Goal: Information Seeking & Learning: Obtain resource

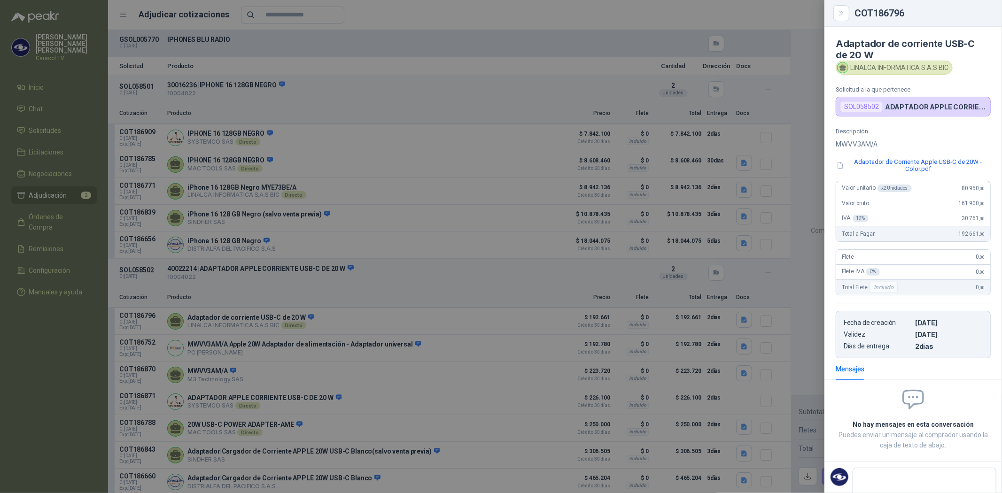
scroll to position [6, 0]
click at [59, 139] on div at bounding box center [501, 246] width 1002 height 493
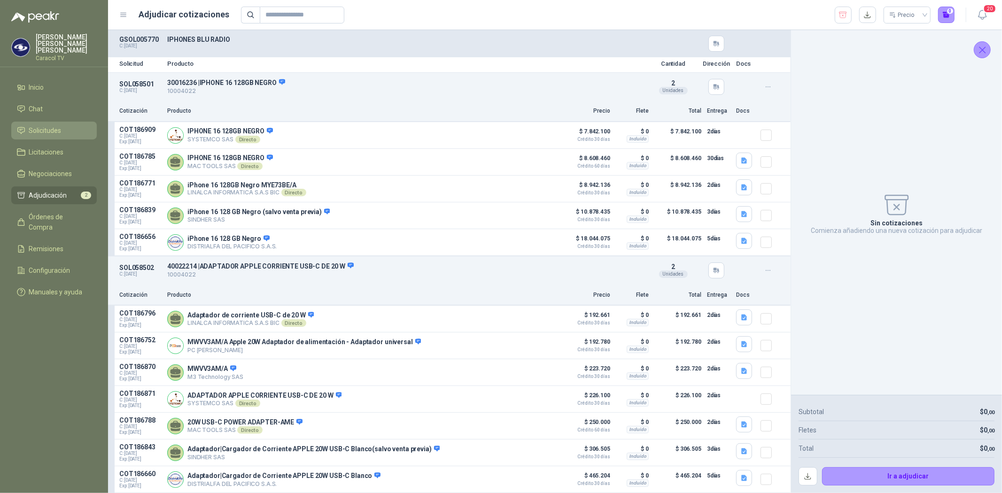
click at [39, 125] on span "Solicitudes" at bounding box center [45, 130] width 32 height 10
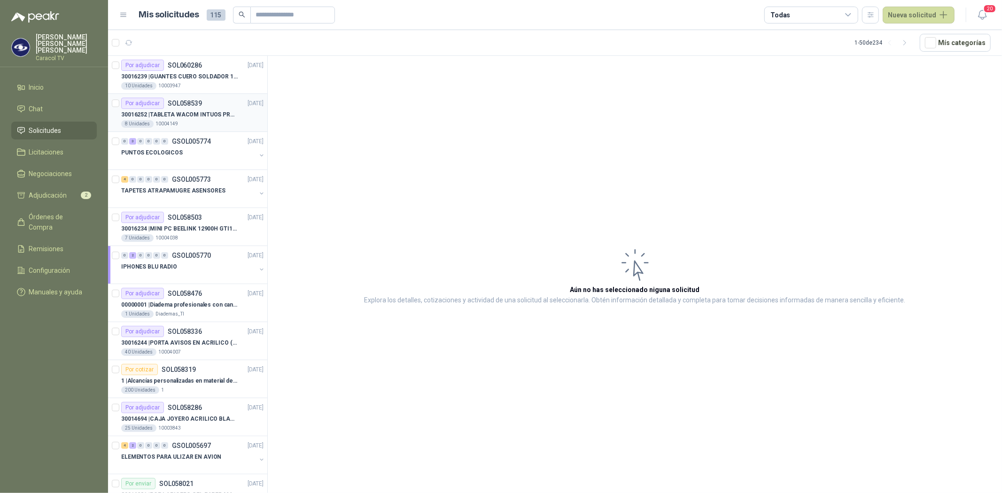
click at [176, 106] on p "SOL058539" at bounding box center [185, 103] width 34 height 7
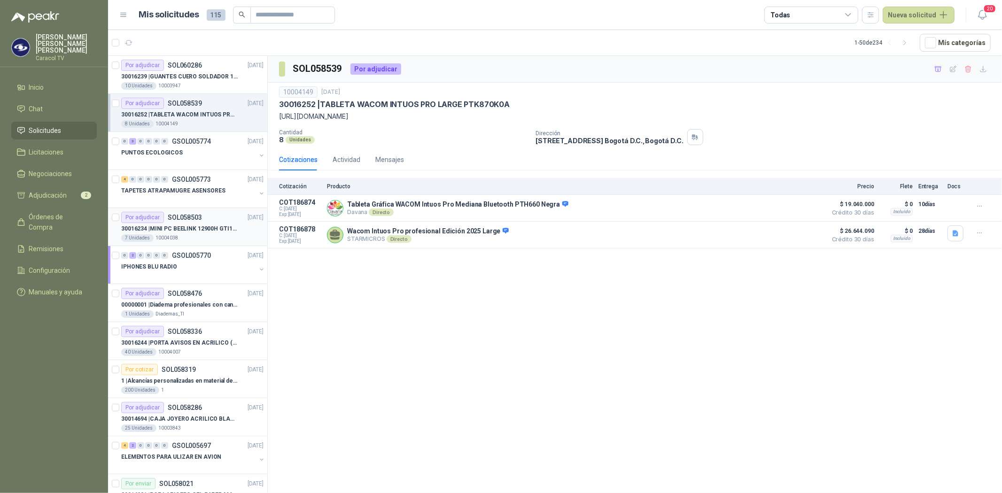
click at [194, 237] on div "7 Unidades 10004038" at bounding box center [192, 238] width 142 height 8
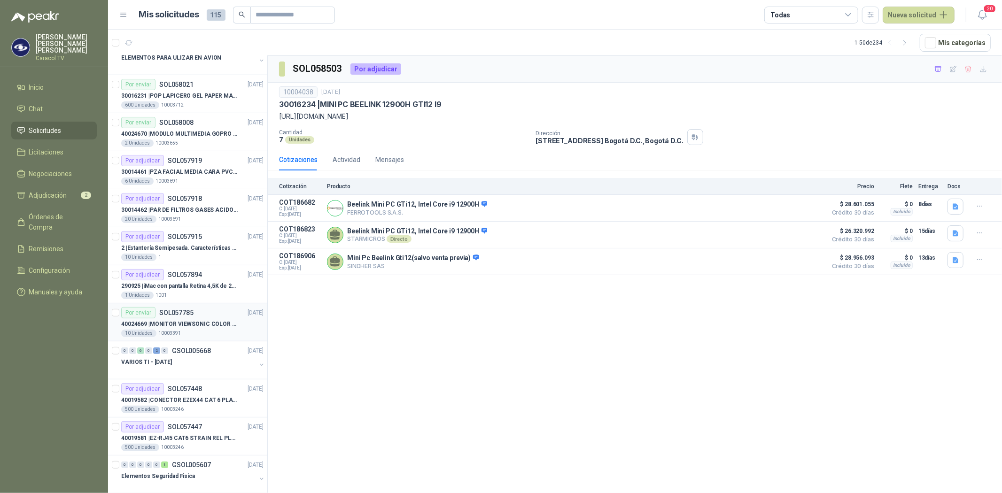
scroll to position [417, 0]
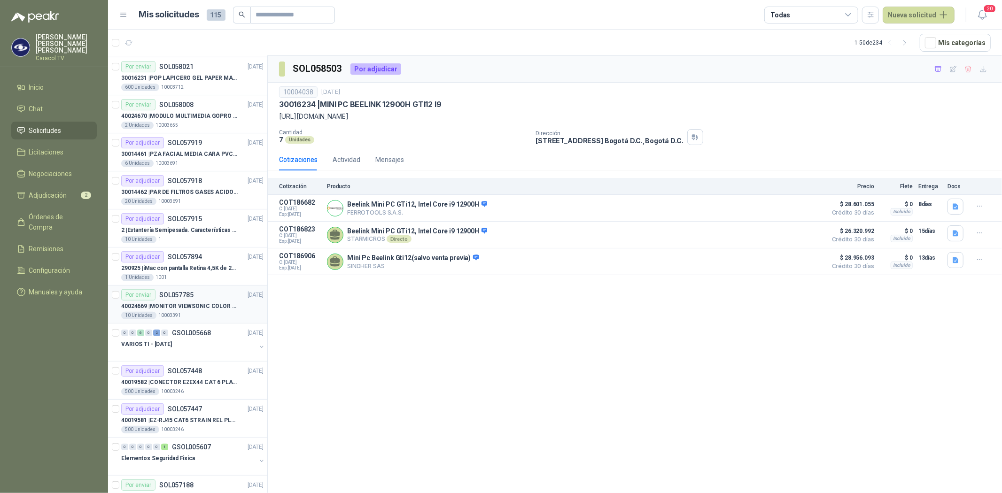
click at [201, 303] on p "40024669 | MONITOR VIEWSONIC COLOR PRO VP2786-4K" at bounding box center [179, 306] width 117 height 9
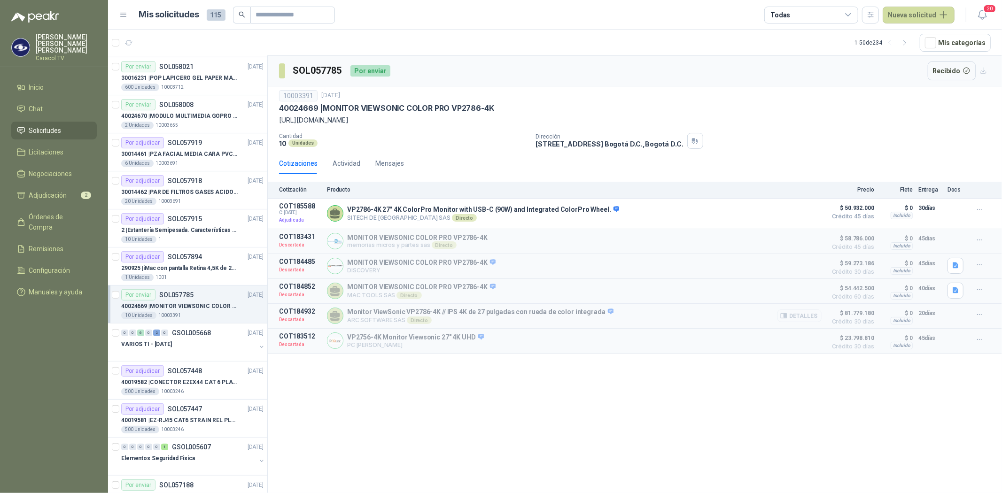
click at [806, 318] on button "Detalles" at bounding box center [799, 316] width 44 height 13
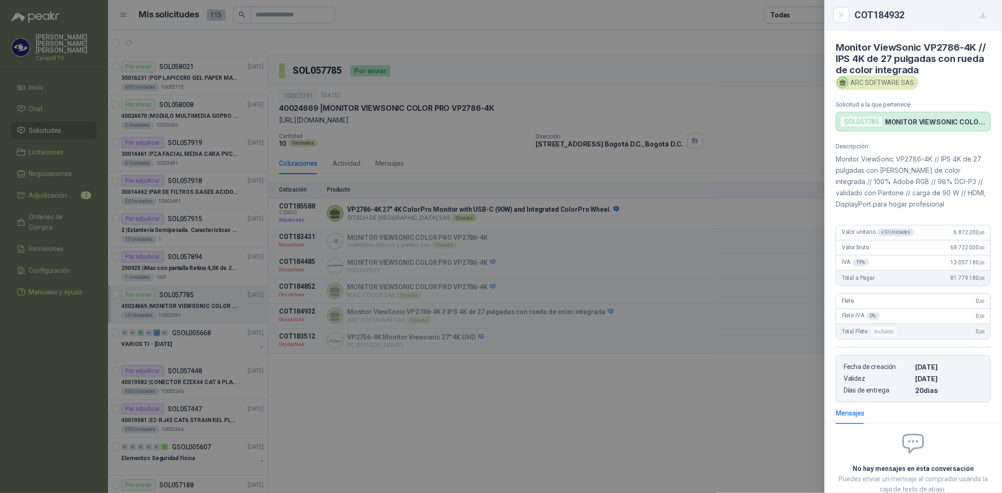
click at [230, 412] on div at bounding box center [501, 246] width 1002 height 493
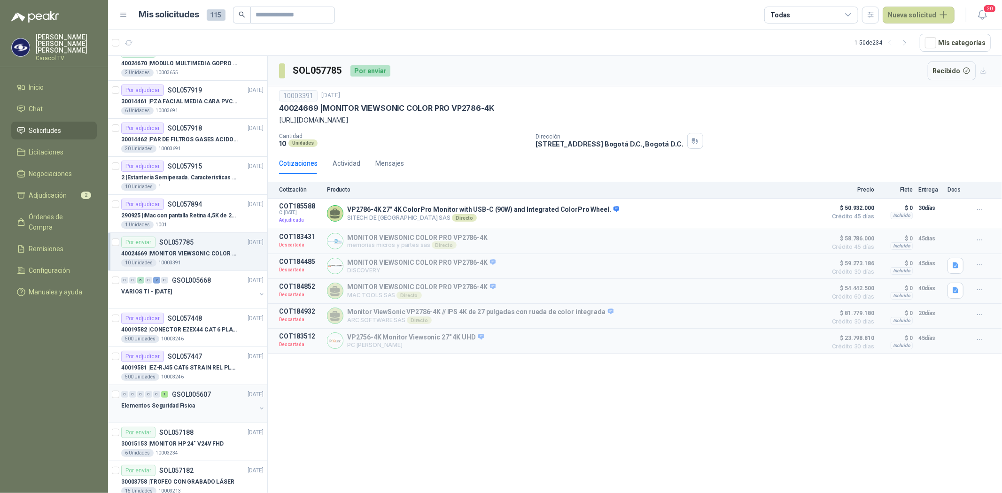
scroll to position [522, 0]
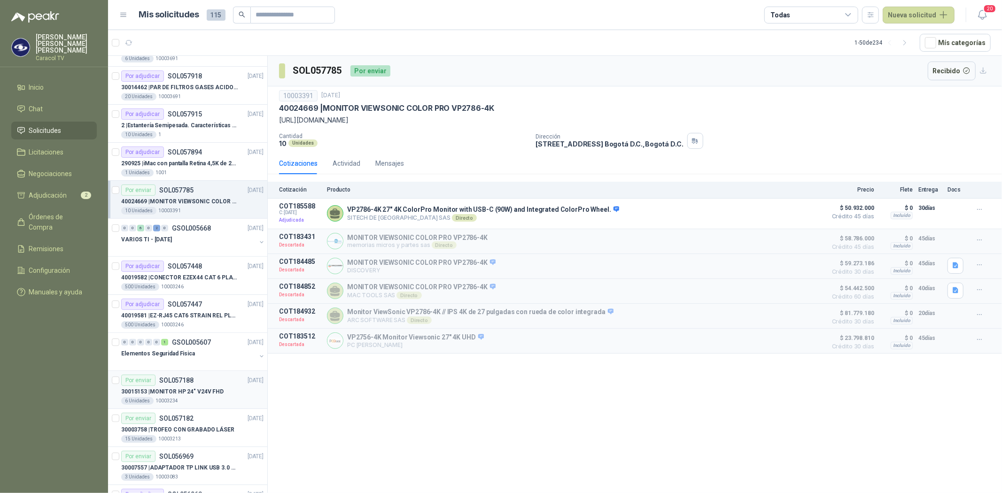
click at [200, 394] on p "30015153 | MONITOR HP 24" V24V FHD" at bounding box center [172, 392] width 102 height 9
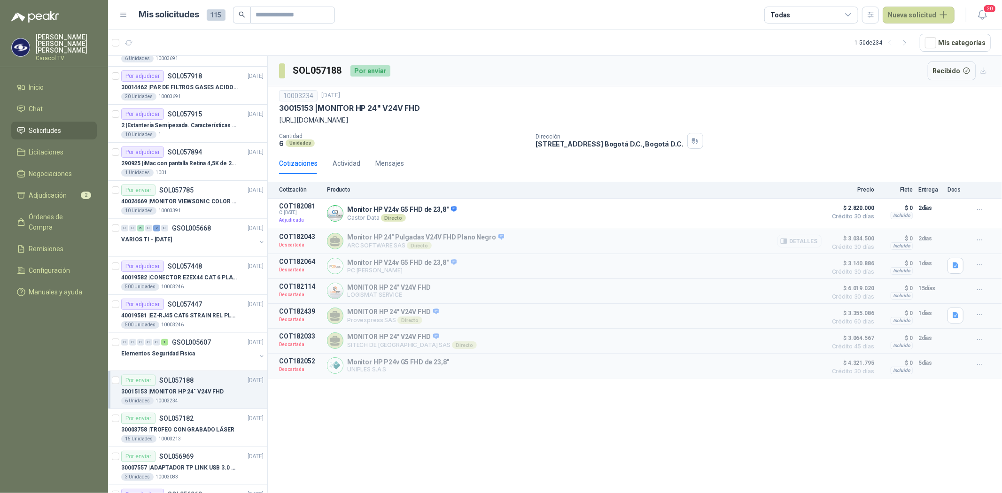
click at [808, 245] on button "Detalles" at bounding box center [799, 241] width 44 height 13
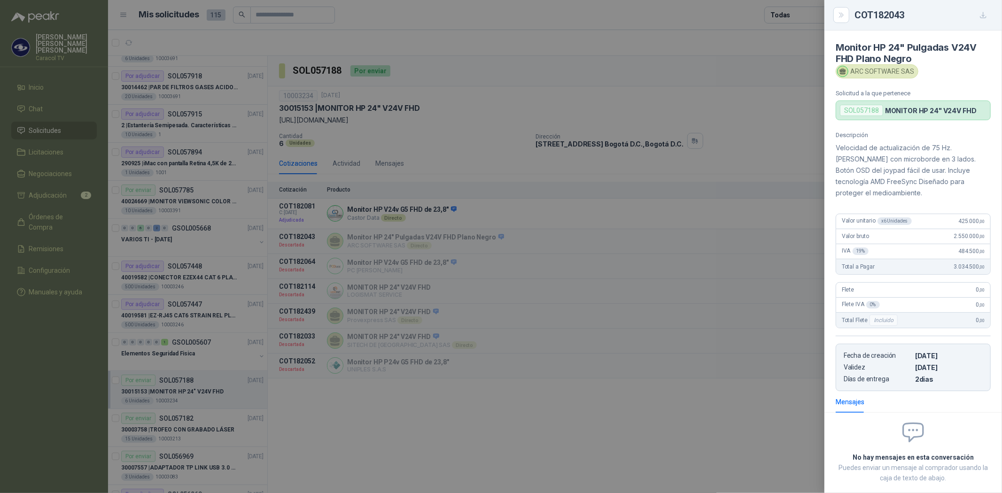
click at [195, 418] on div at bounding box center [501, 246] width 1002 height 493
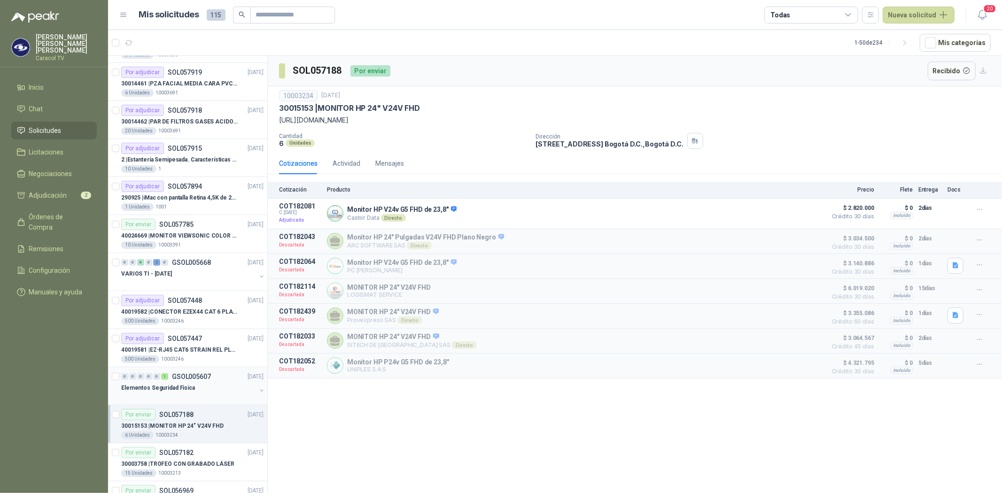
scroll to position [470, 0]
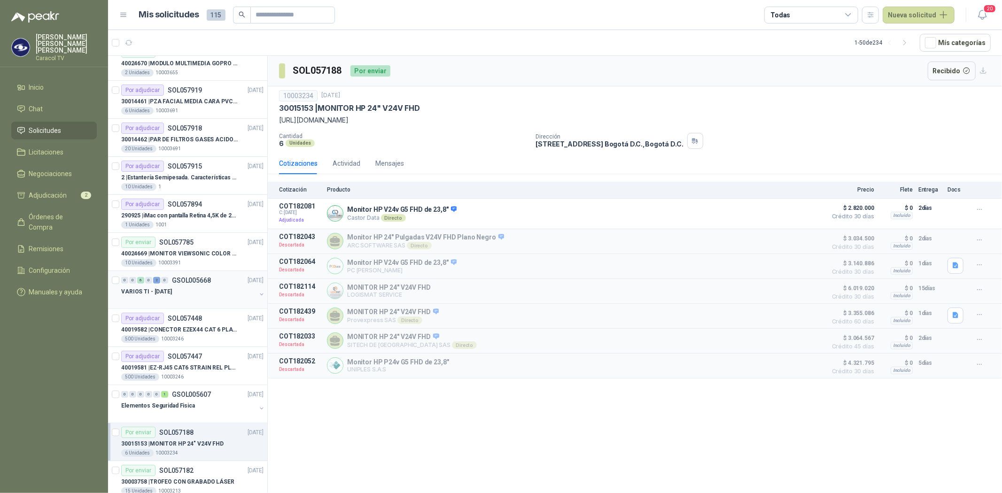
click at [172, 290] on p "VARIOS TI - [DATE]" at bounding box center [146, 291] width 51 height 9
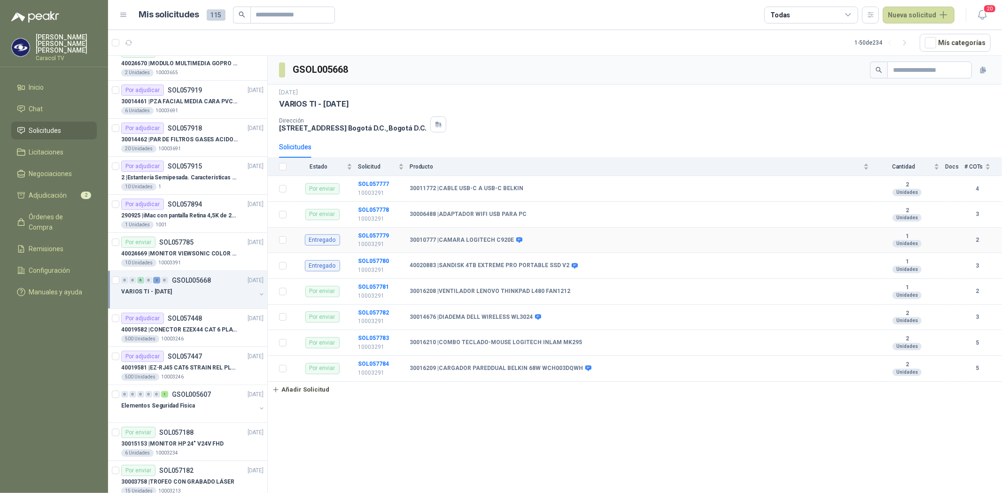
click at [373, 231] on td "SOL057779 10003291" at bounding box center [384, 241] width 52 height 26
click at [368, 236] on b "SOL057779" at bounding box center [373, 236] width 31 height 7
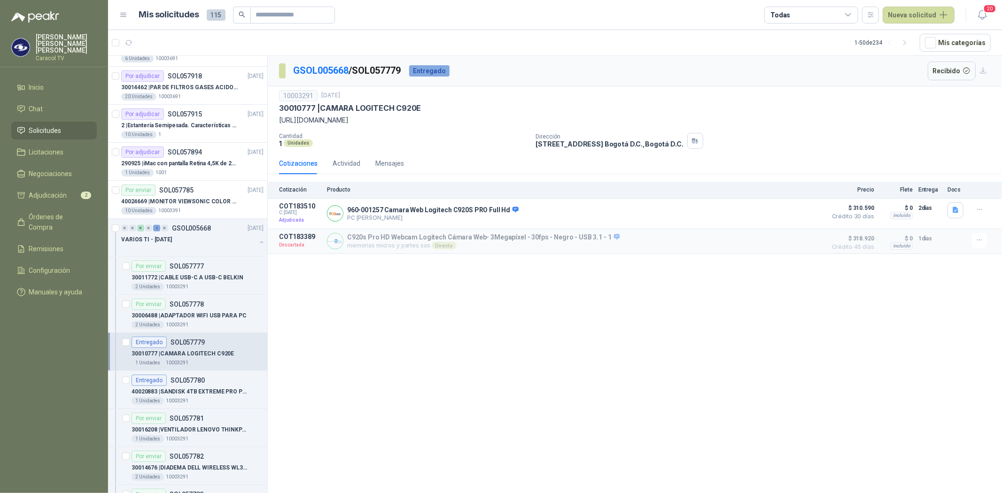
scroll to position [574, 0]
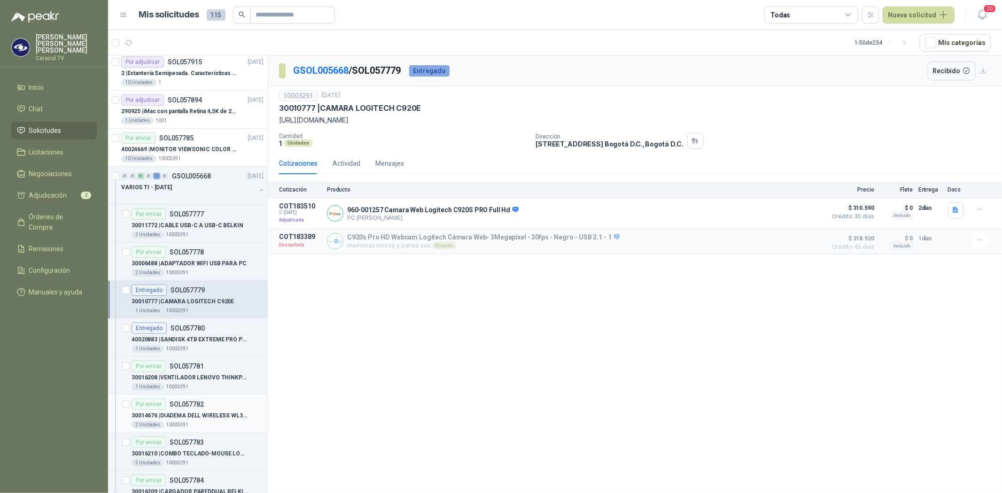
click at [163, 413] on p "30014676 | DIADEMA DELL WIRELESS WL3024" at bounding box center [190, 415] width 117 height 9
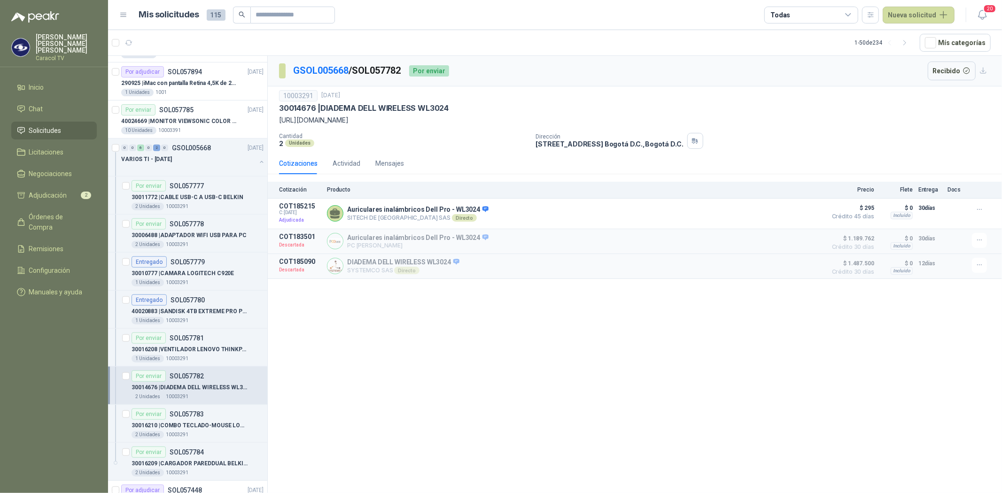
scroll to position [626, 0]
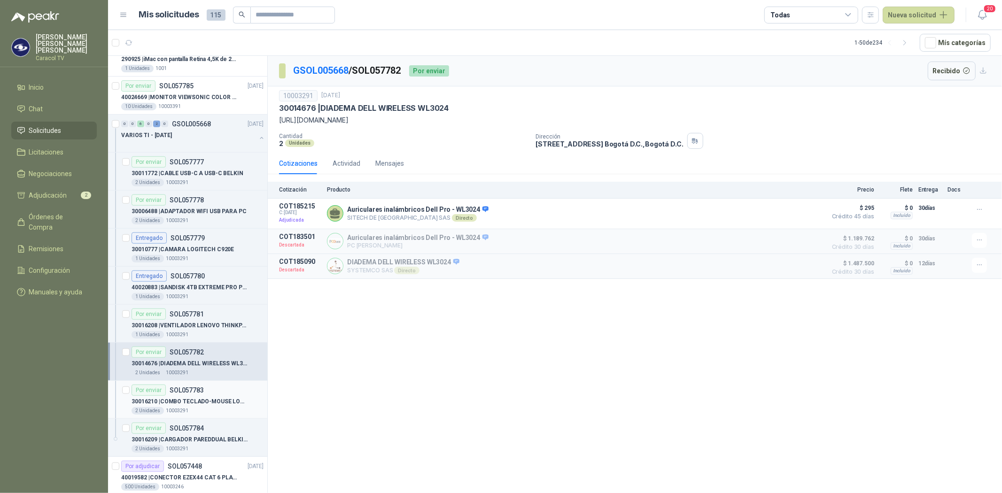
click at [171, 399] on p "30016210 | COMBO TECLADO-MOUSE LOGITECH INLAM MK295" at bounding box center [190, 401] width 117 height 9
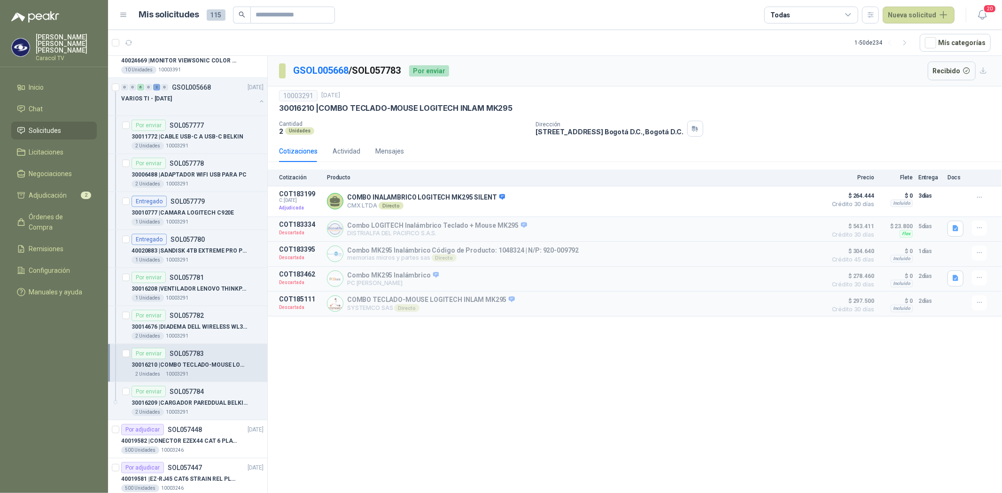
scroll to position [678, 0]
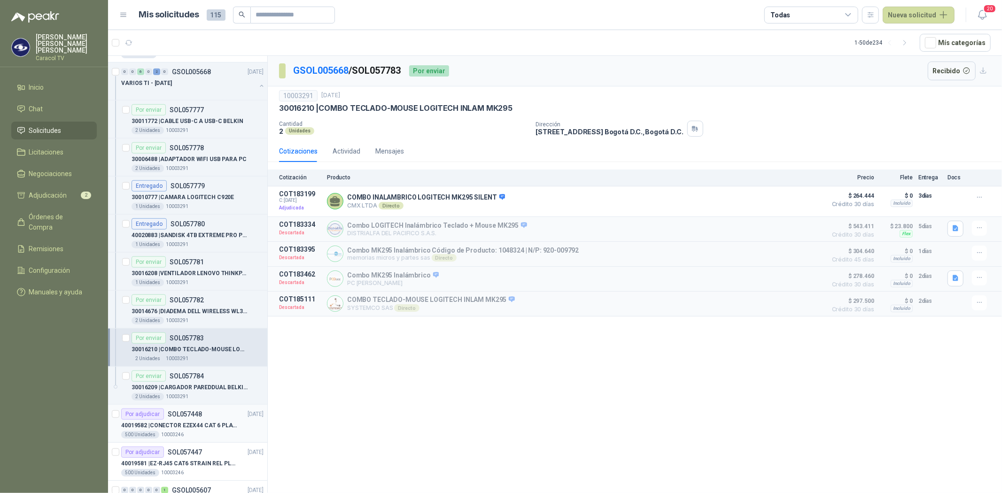
click at [173, 426] on p "40019582 | CONECTOR EZEX44 CAT 6 PLATINUM TOOLS" at bounding box center [179, 425] width 117 height 9
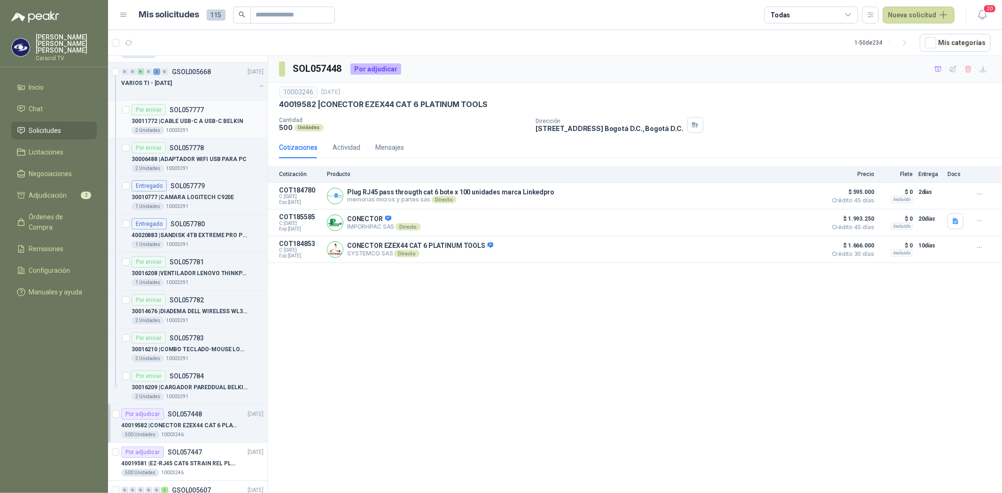
click at [184, 119] on p "30011772 | CABLE USB-C A USB-C BELKIN" at bounding box center [188, 121] width 112 height 9
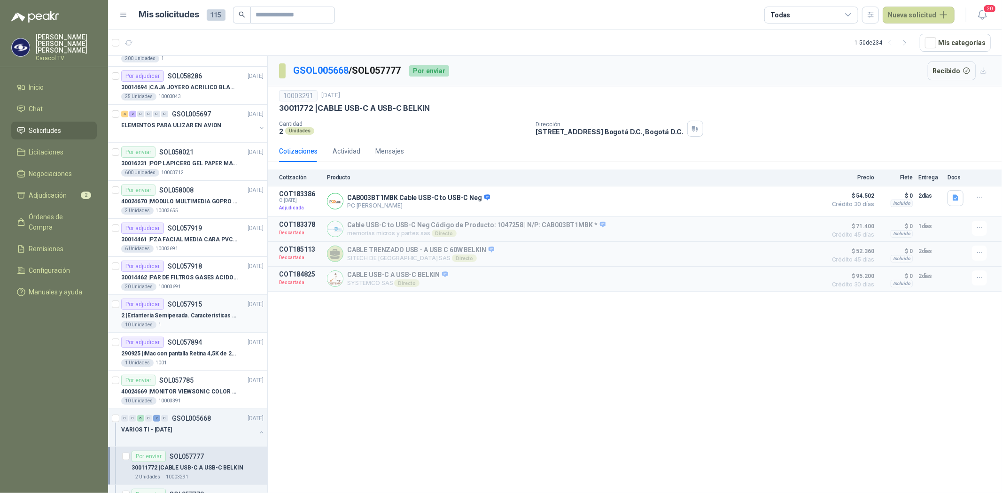
scroll to position [313, 0]
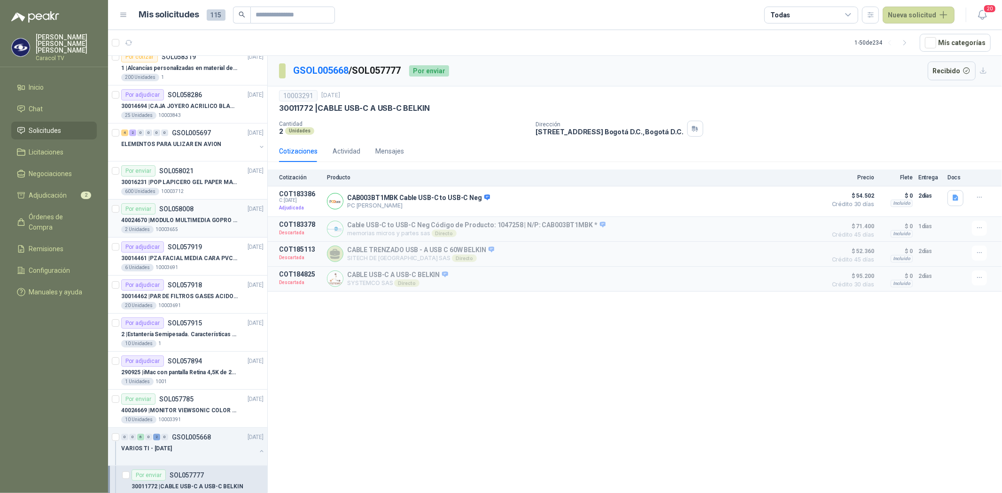
click at [167, 218] on p "40024670 | MODULO MULTIMEDIA GOPRO HERO 12 BLACK" at bounding box center [179, 220] width 117 height 9
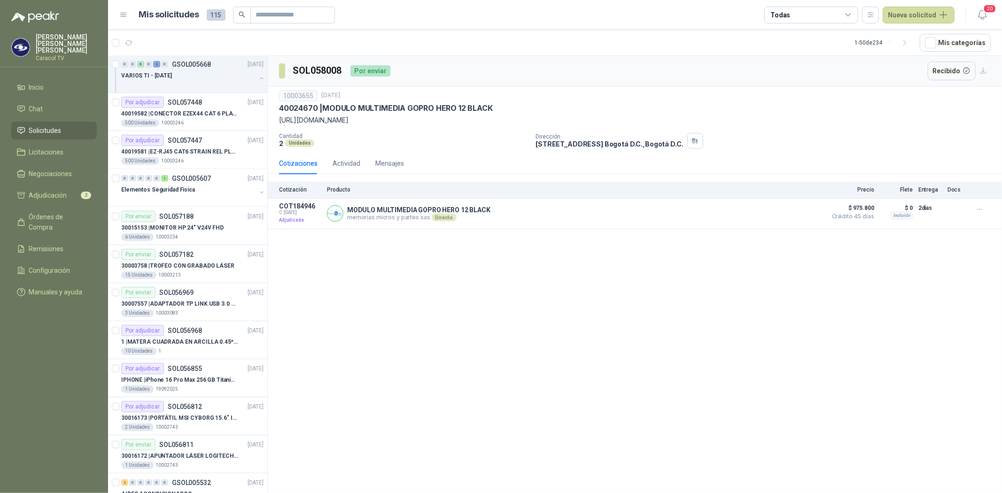
scroll to position [992, 0]
click at [177, 299] on p "30007557 | ADAPTADOR TP LINK USB 3.0 A RJ45 1GB WINDOWS" at bounding box center [179, 302] width 117 height 9
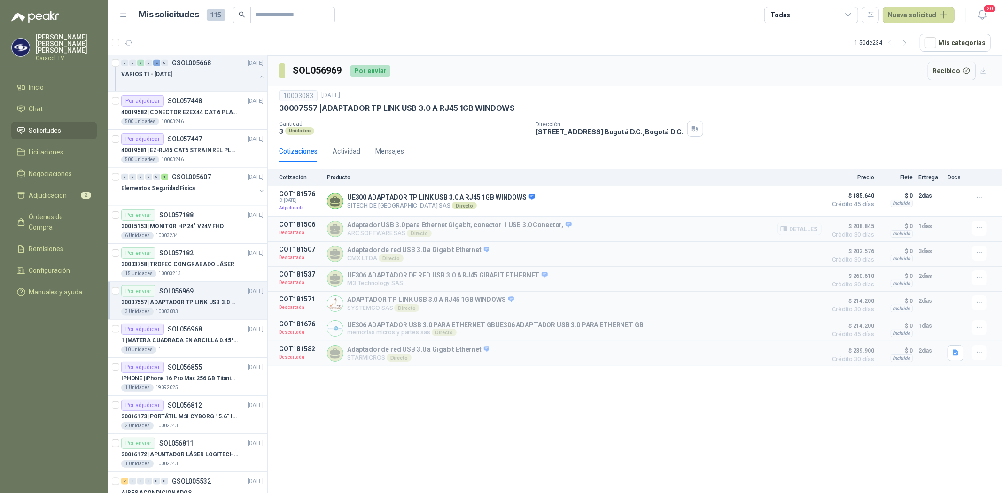
click at [802, 231] on button "Detalles" at bounding box center [799, 229] width 44 height 13
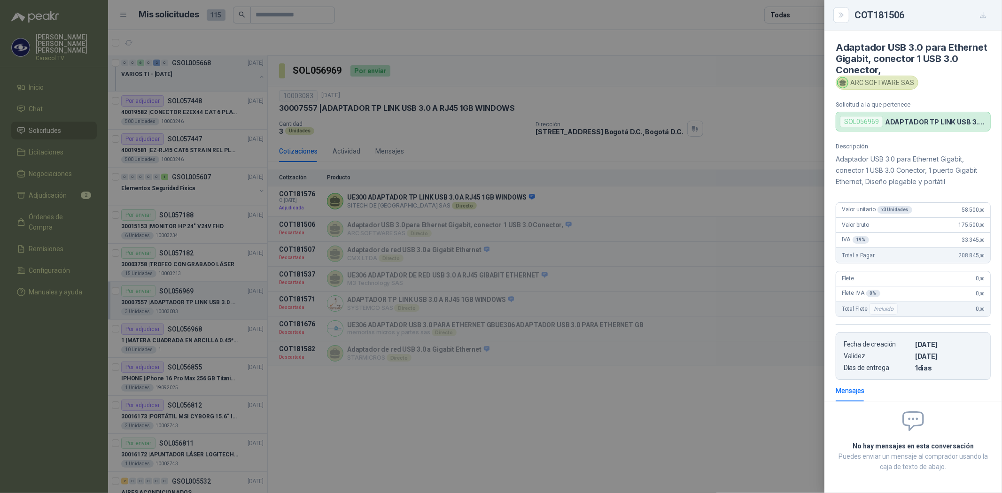
click at [873, 178] on p "Adaptador USB 3.0 para Ethernet Gigabit, conector 1 USB 3.0 Conector, 1 puerto …" at bounding box center [913, 171] width 155 height 34
click at [163, 392] on div at bounding box center [501, 246] width 1002 height 493
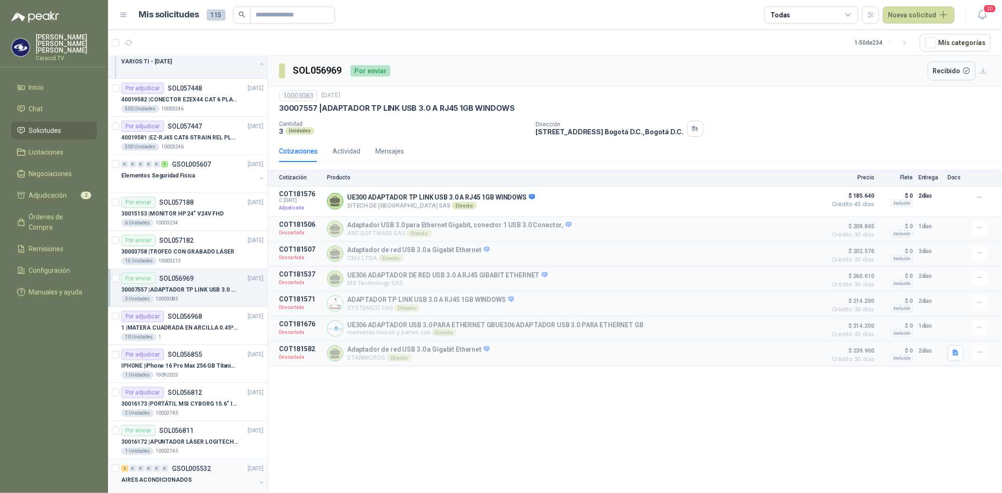
scroll to position [1044, 0]
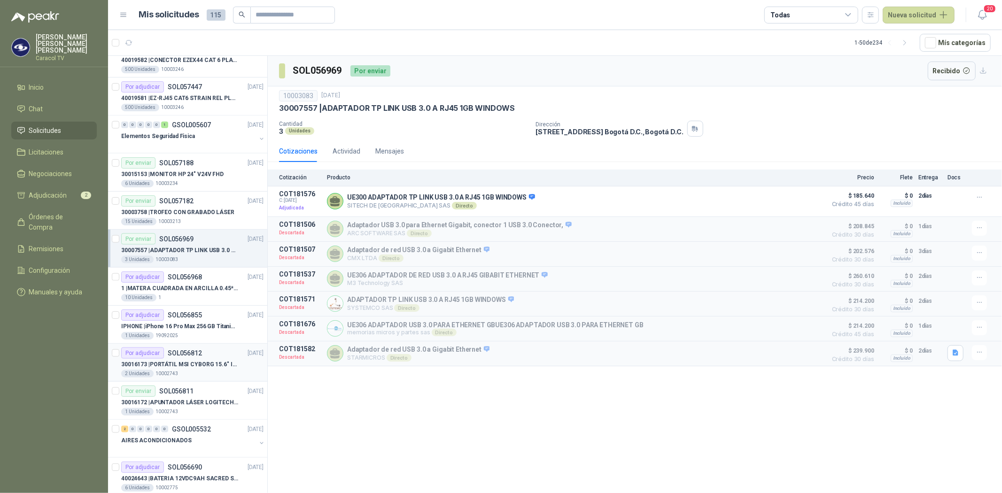
click at [194, 364] on p "30016173 | PORTÁTIL MSI CYBORG 15.6" INTEL I7 RAM 32GB - 1 TB / Nvidia GeForce …" at bounding box center [179, 364] width 117 height 9
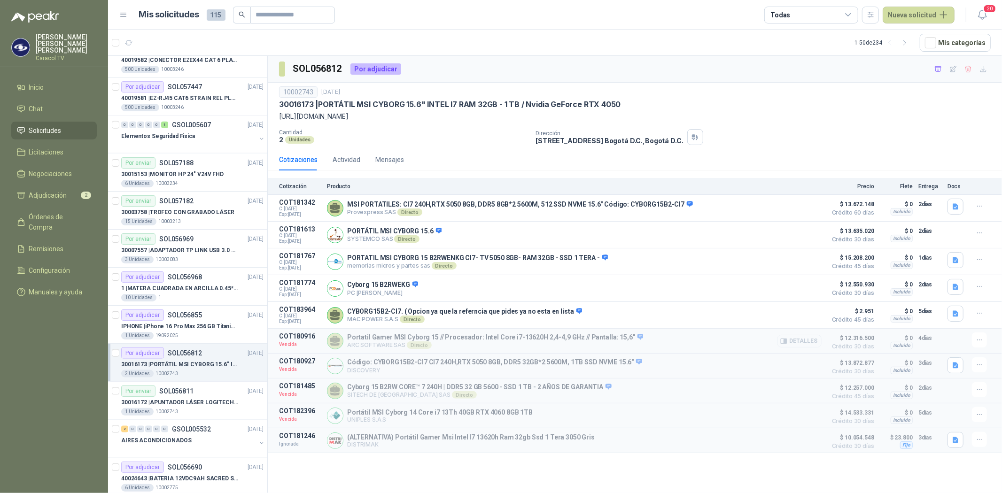
click at [804, 346] on button "Detalles" at bounding box center [799, 341] width 44 height 13
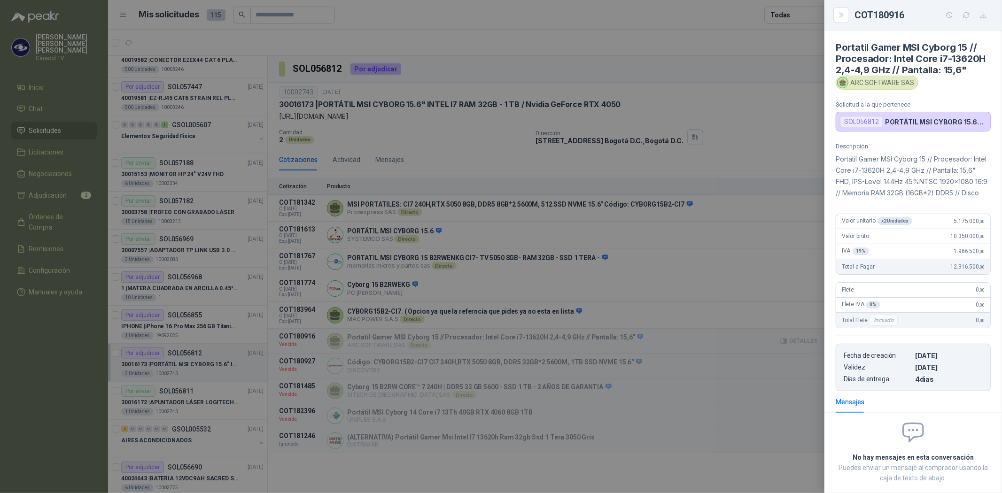
scroll to position [72, 0]
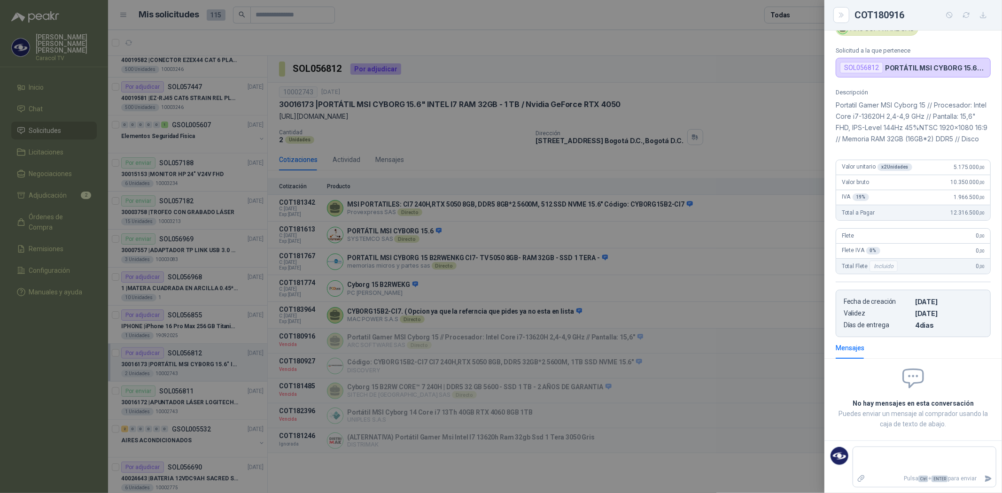
click at [158, 401] on div at bounding box center [501, 246] width 1002 height 493
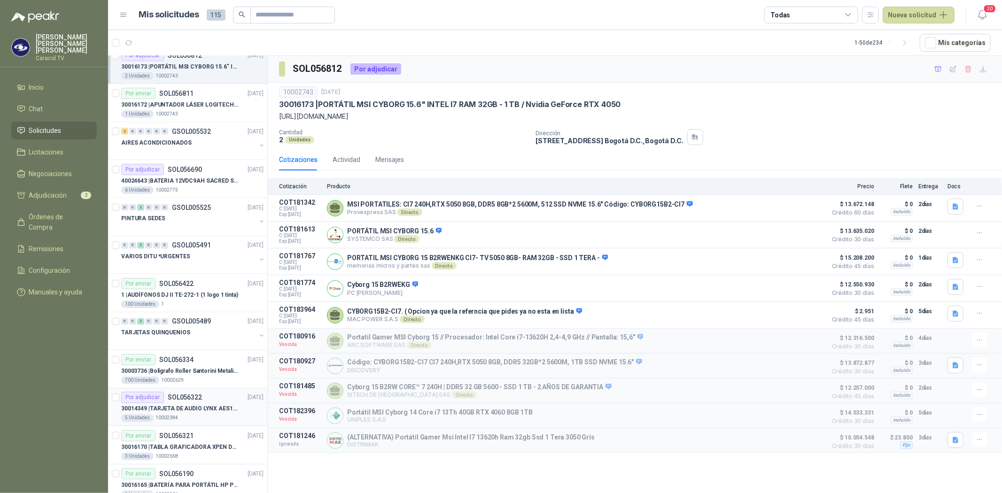
scroll to position [1357, 0]
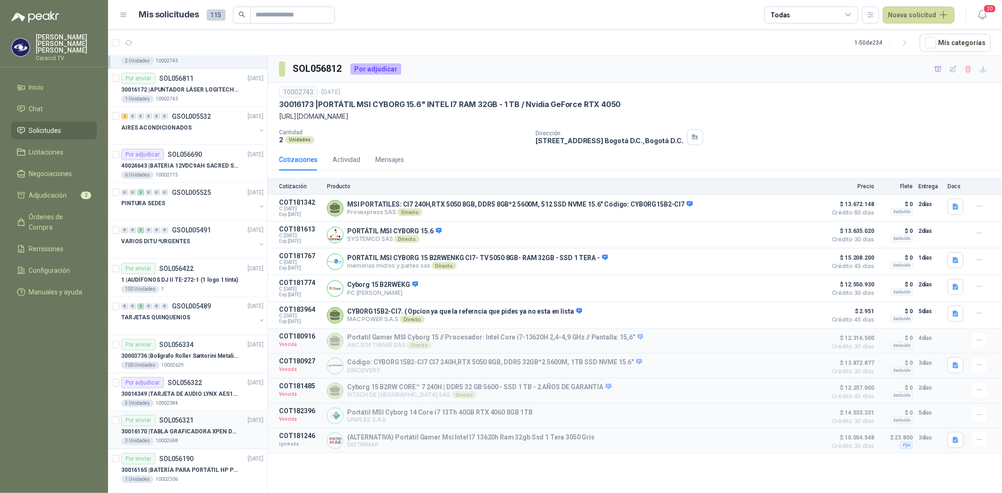
click at [177, 428] on p "30016170 | TABLA GRAFICADORA XPEN DECO MINI 7" at bounding box center [179, 432] width 117 height 9
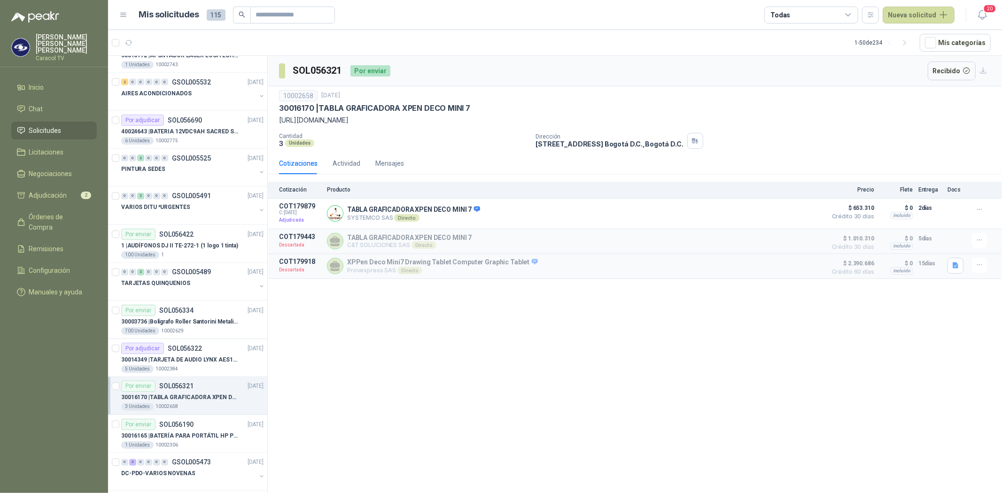
scroll to position [1409, 0]
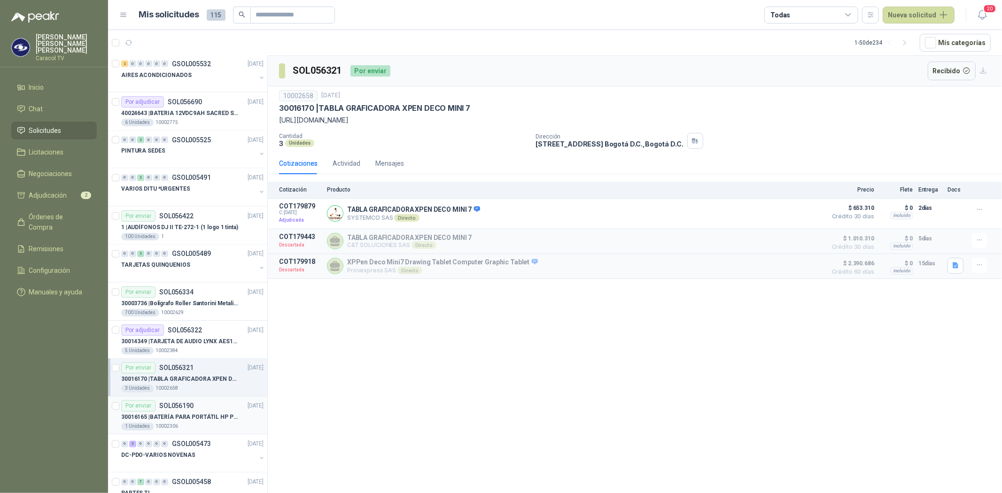
click at [193, 419] on p "30016165 | BATERÍA PARA PORTÁTIL HP PROBOOK 430 G8" at bounding box center [179, 417] width 117 height 9
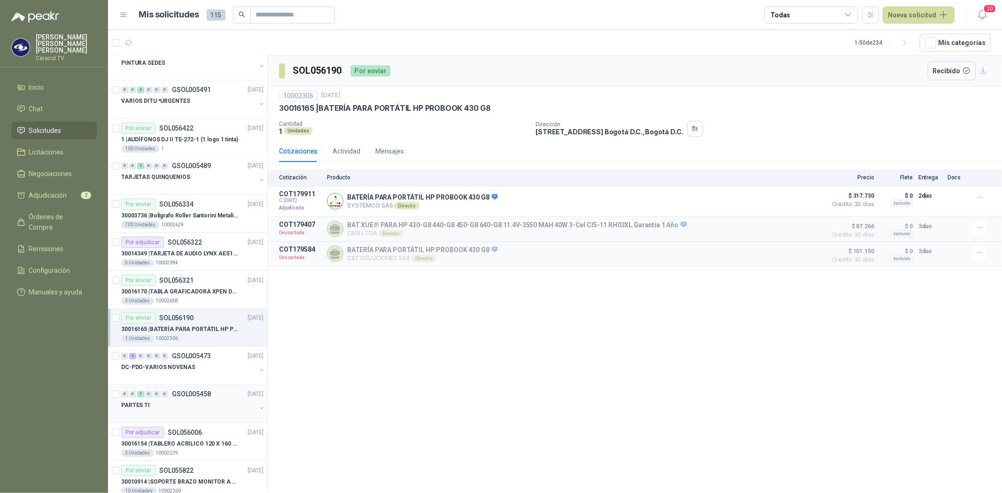
scroll to position [1513, 0]
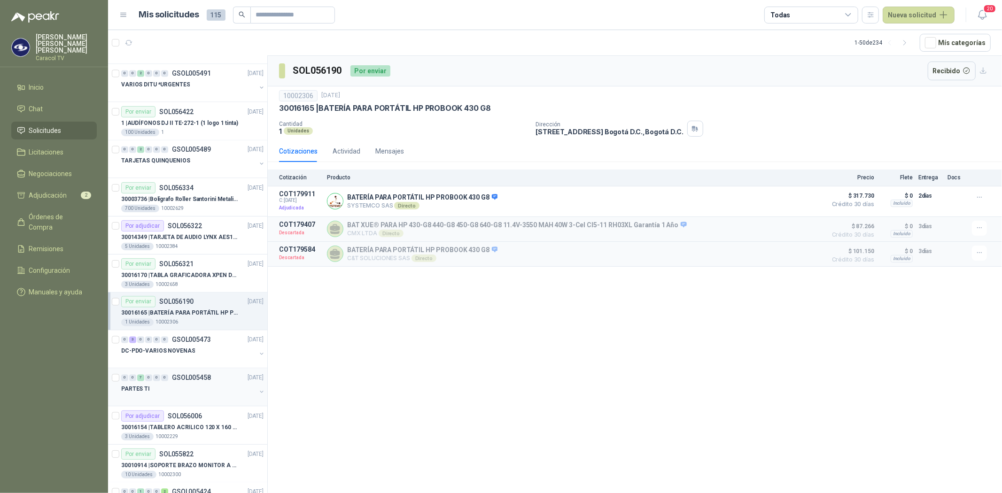
click at [164, 395] on div "PARTES TI" at bounding box center [188, 389] width 135 height 11
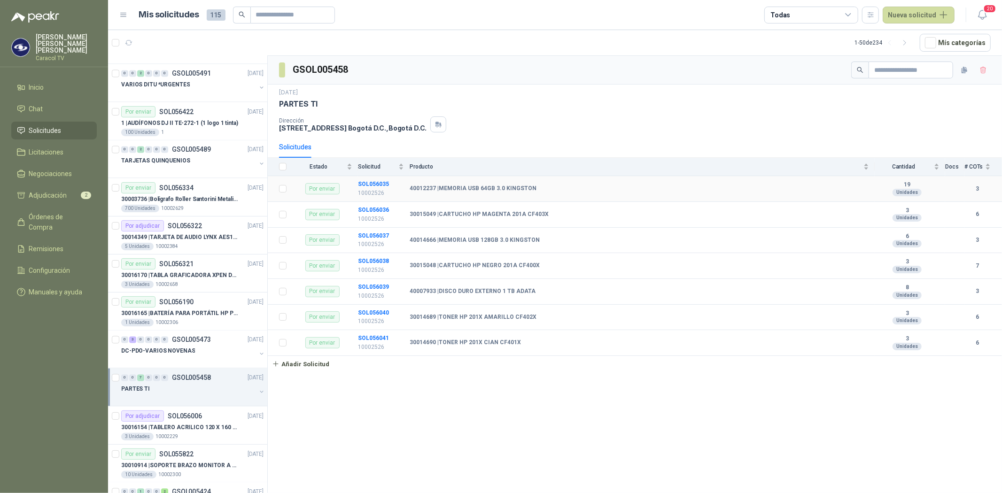
click at [441, 194] on td "40012237 | MEMORIA USB 64GB 3.0 KINGSTON" at bounding box center [642, 189] width 465 height 26
click at [382, 185] on b "SOL056035" at bounding box center [373, 184] width 31 height 7
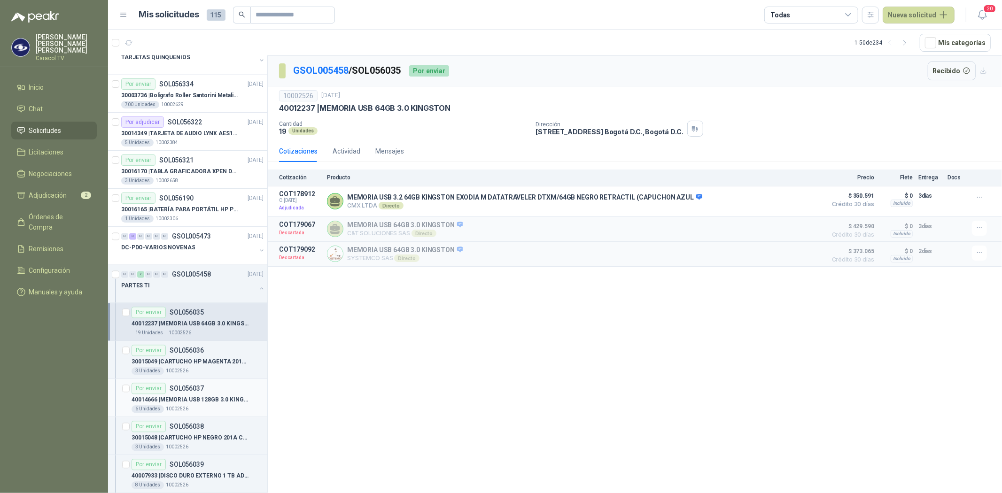
scroll to position [1618, 0]
click at [182, 350] on p "SOL056036" at bounding box center [187, 350] width 34 height 7
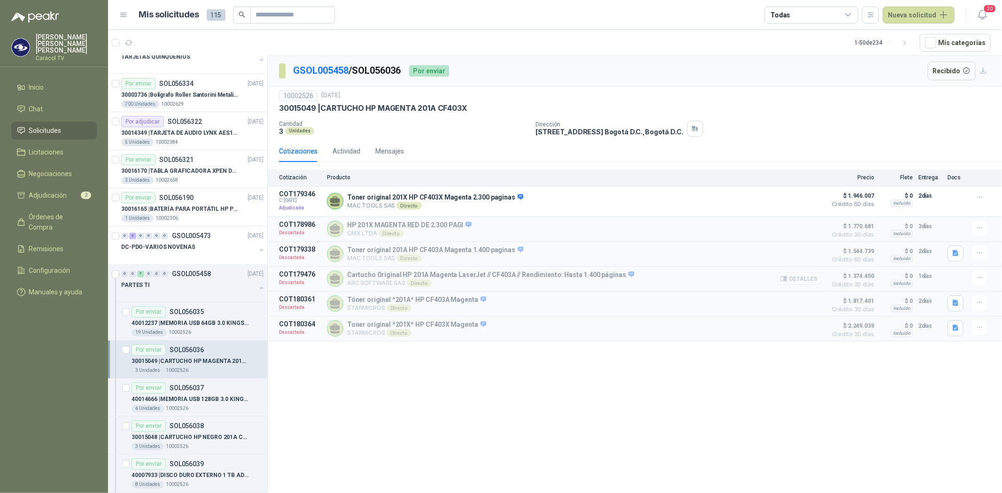
click at [801, 280] on button "Detalles" at bounding box center [799, 278] width 44 height 13
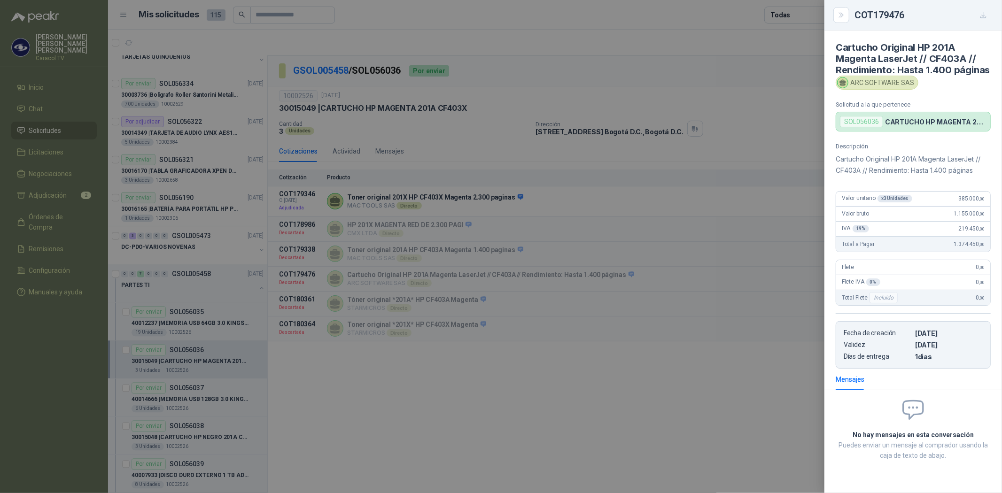
click at [173, 411] on div at bounding box center [501, 246] width 1002 height 493
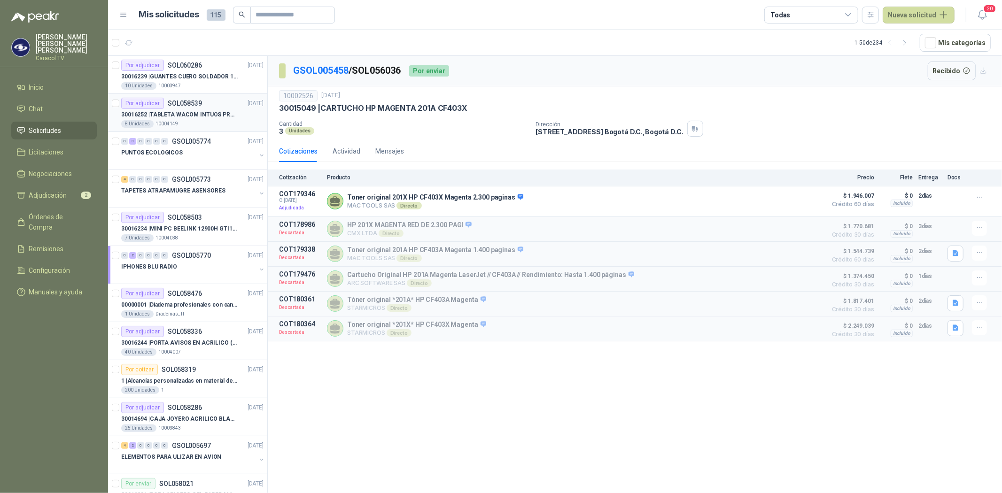
click at [209, 109] on div "Por adjudicar SOL058539 [DATE]" at bounding box center [192, 103] width 142 height 11
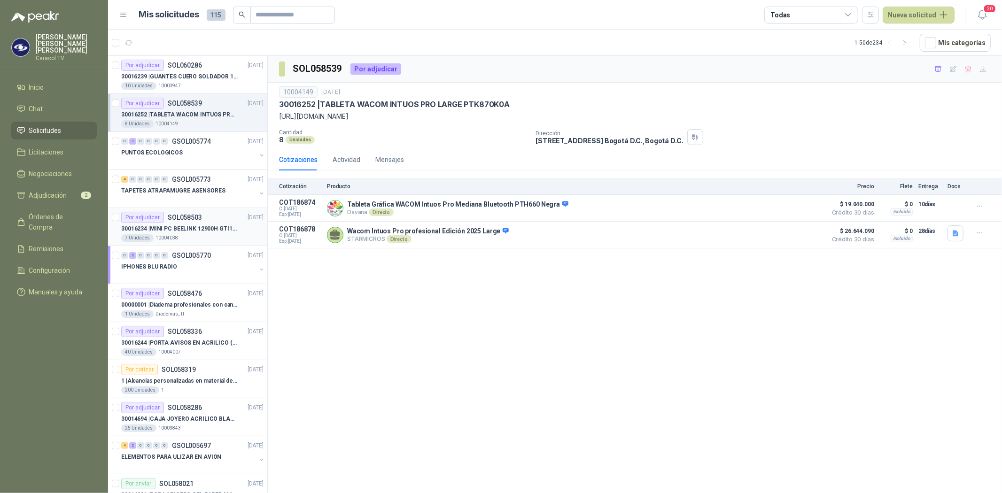
click at [191, 227] on p "30016234 | MINI PC BEELINK 12900H GTI12 I9" at bounding box center [179, 229] width 117 height 9
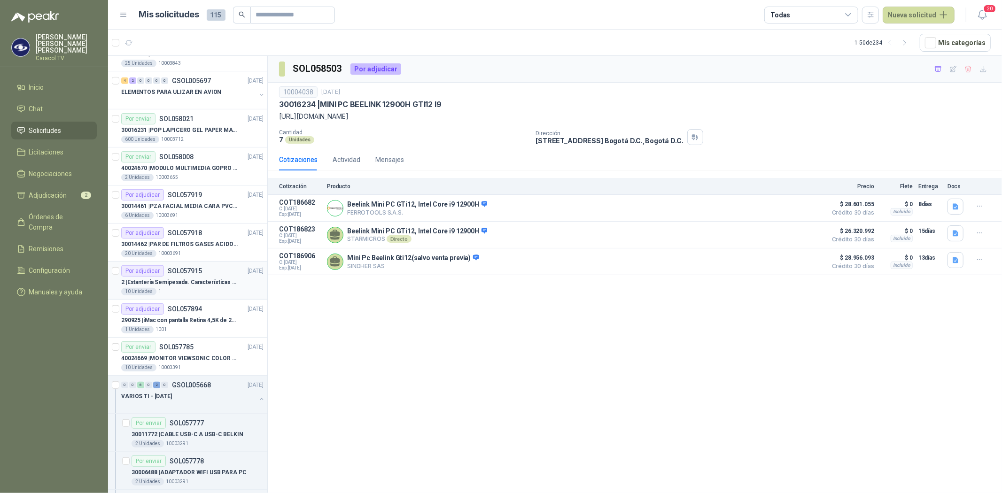
scroll to position [417, 0]
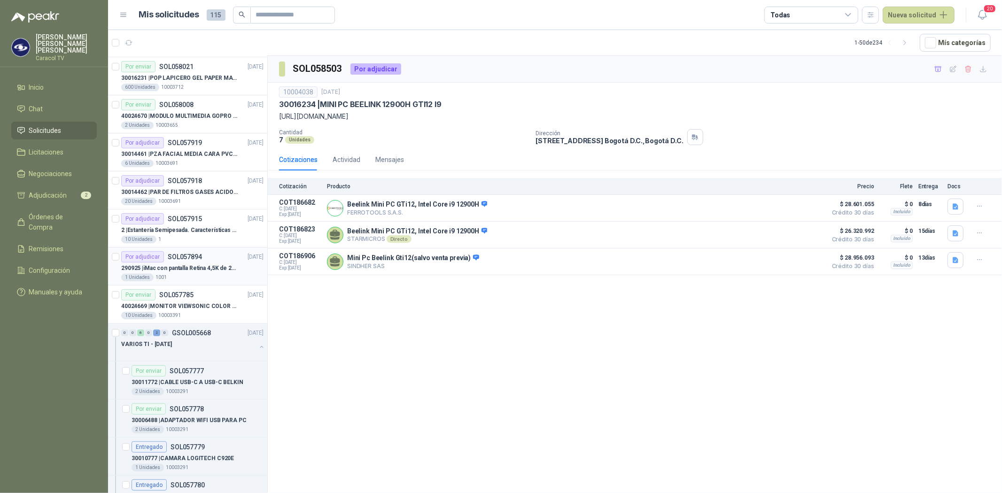
click at [194, 268] on p "290925 | iMac con pantalla Retina 4,5K de 24 pulgadas M4" at bounding box center [179, 268] width 117 height 9
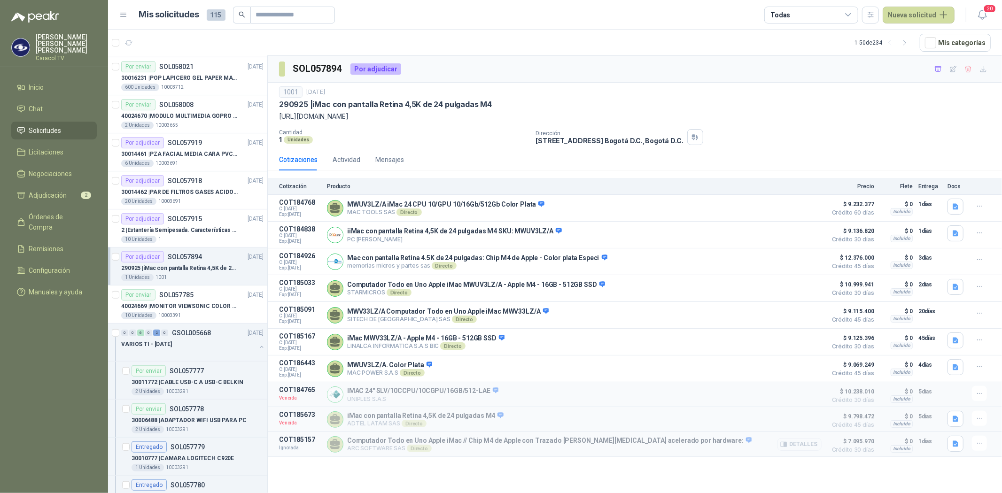
click at [808, 444] on button "Detalles" at bounding box center [799, 444] width 44 height 13
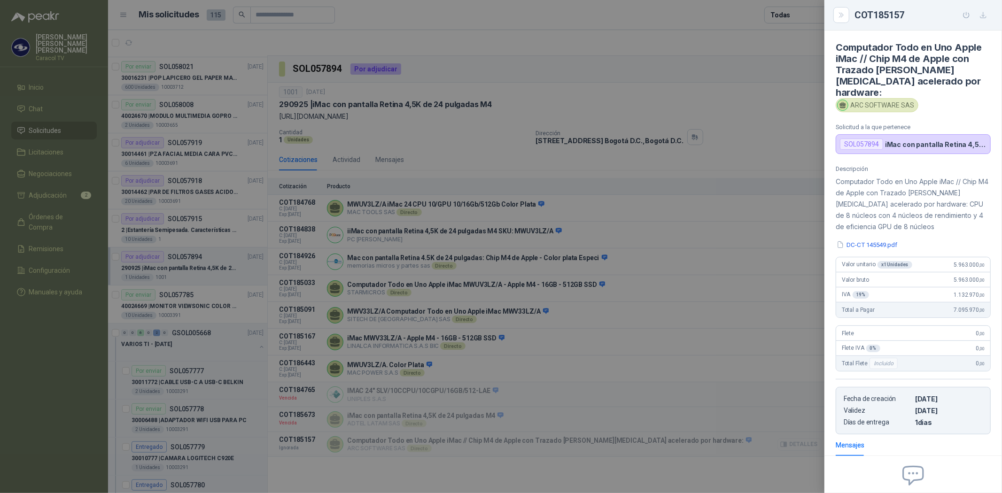
scroll to position [82, 0]
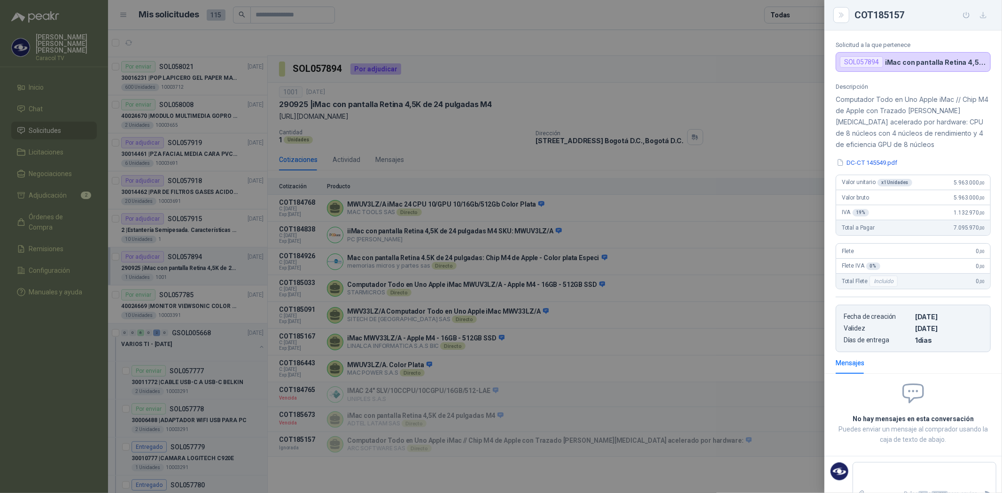
click at [880, 142] on div "Descripción Computador Todo en Uno Apple iMac // Chip M4 de Apple con Trazado […" at bounding box center [913, 217] width 178 height 269
click at [875, 158] on button "DC-CT 145549.pdf" at bounding box center [867, 163] width 62 height 10
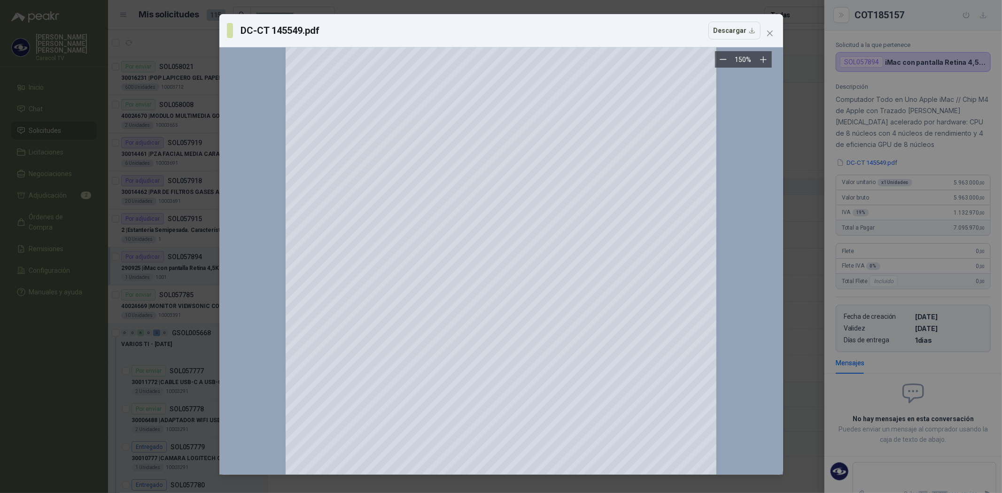
scroll to position [554, 0]
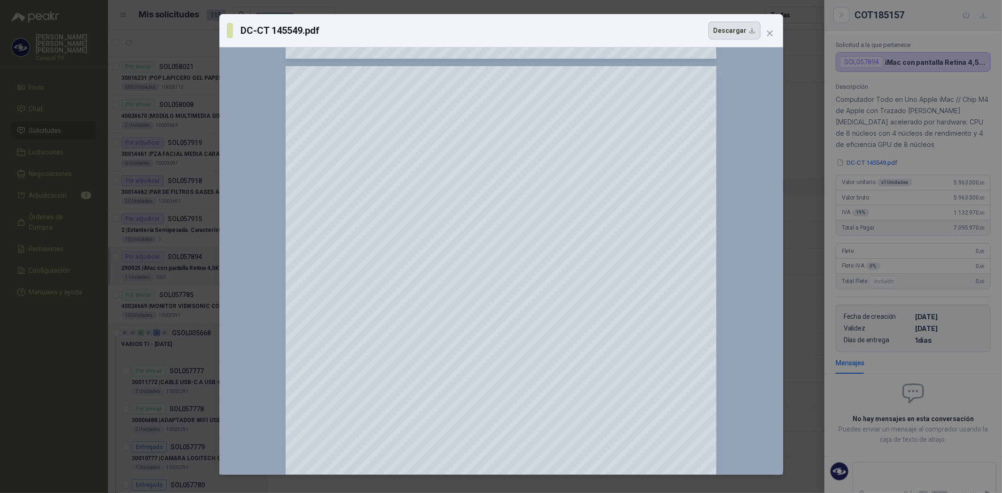
click at [748, 26] on button "Descargar" at bounding box center [734, 31] width 52 height 18
click at [773, 31] on span "Close" at bounding box center [769, 34] width 15 height 8
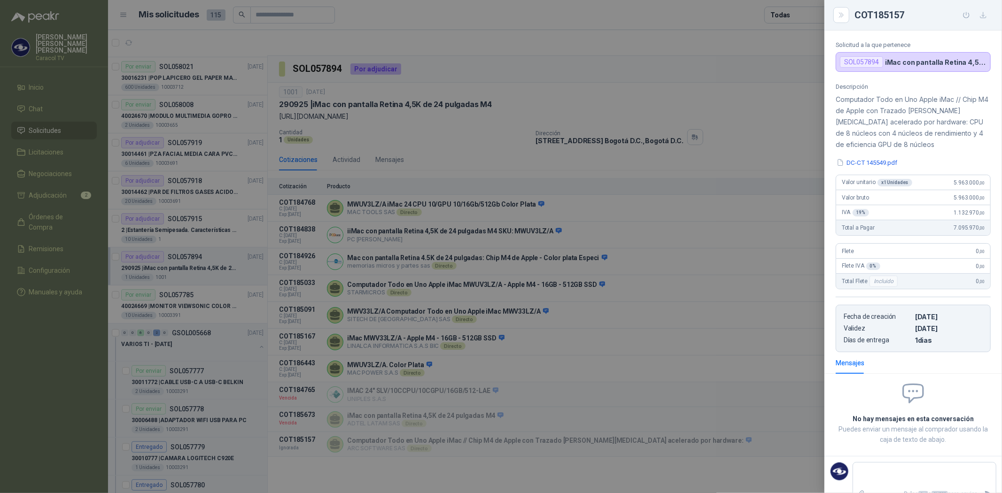
click at [155, 235] on div at bounding box center [501, 246] width 1002 height 493
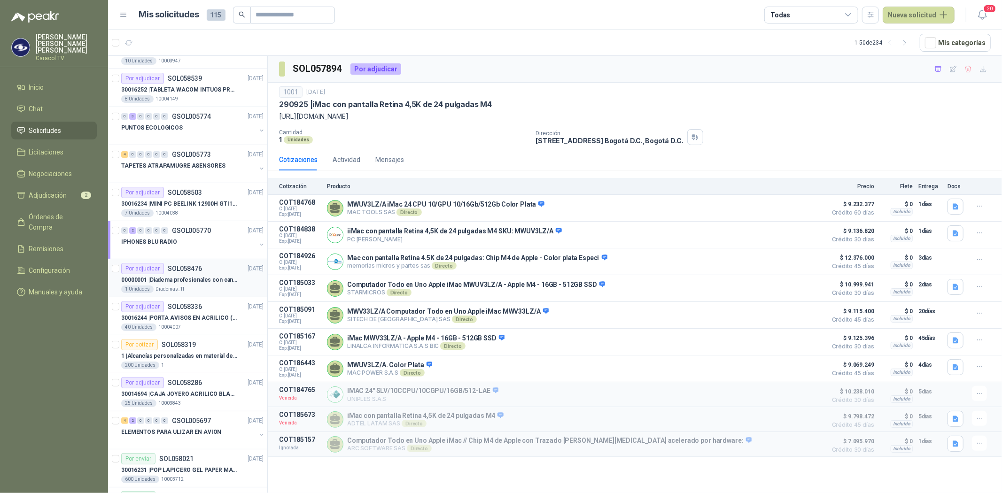
scroll to position [0, 0]
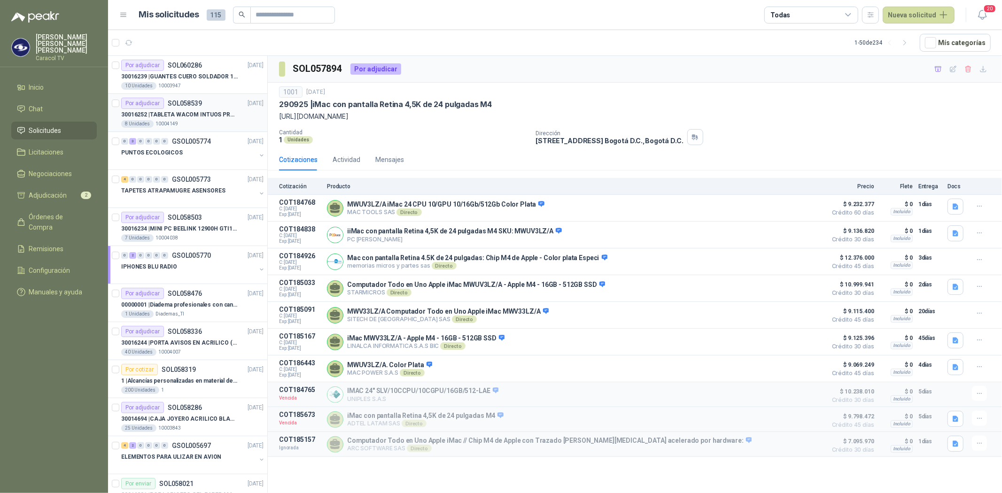
click at [170, 114] on p "30016252 | TABLETA WACOM INTUOS PRO LARGE PTK870K0A" at bounding box center [179, 114] width 117 height 9
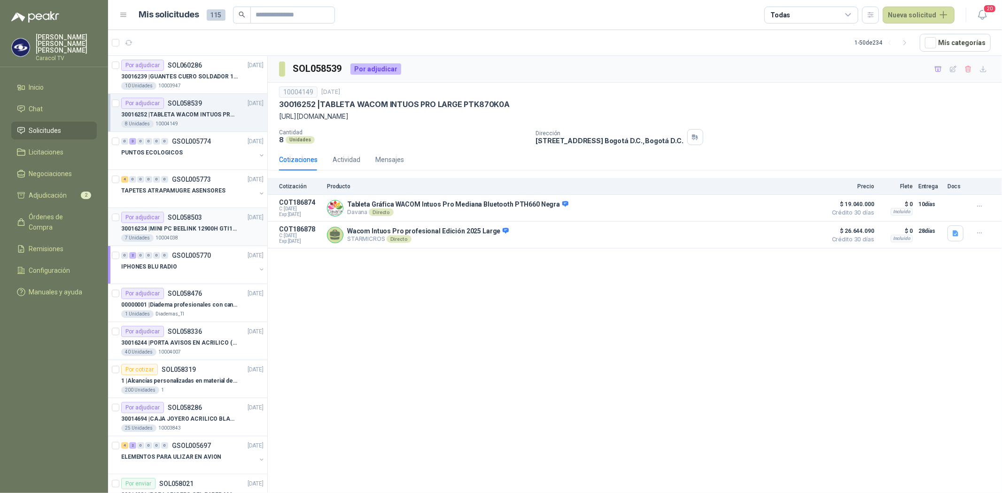
click at [185, 226] on p "30016234 | MINI PC BEELINK 12900H GTI12 I9" at bounding box center [179, 229] width 117 height 9
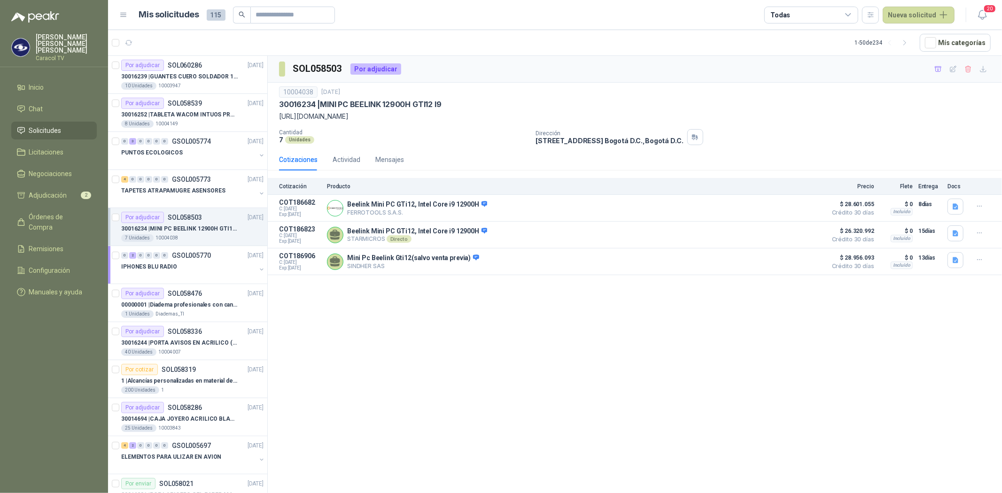
drag, startPoint x: 564, startPoint y: 114, endPoint x: 276, endPoint y: 116, distance: 287.5
click at [276, 116] on div "10004038 [DATE] 30016234 | MINI PC BEELINK 12900H GTI12 I9 [URL][DOMAIN_NAME] C…" at bounding box center [635, 116] width 734 height 66
copy p "[URL][DOMAIN_NAME]"
